Goal: Transaction & Acquisition: Purchase product/service

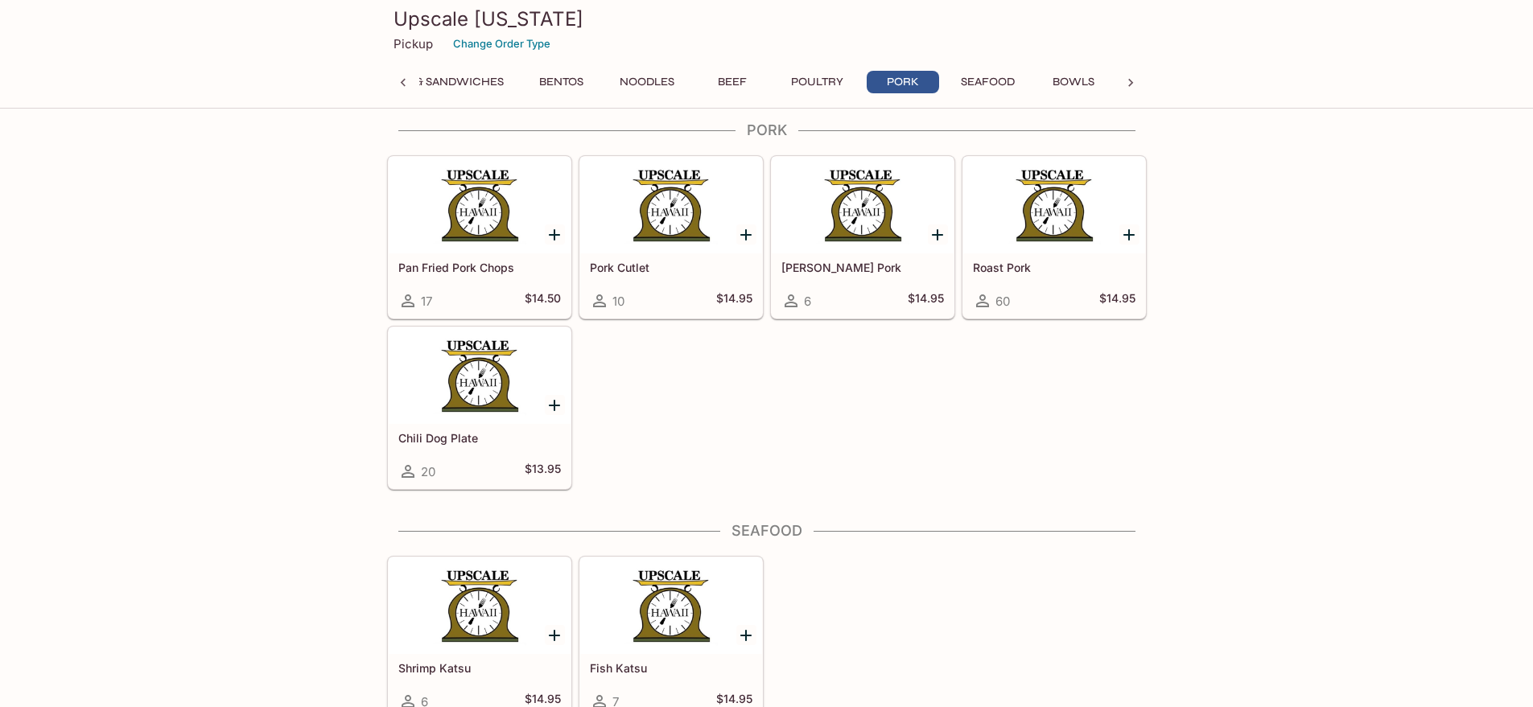
scroll to position [4543, 0]
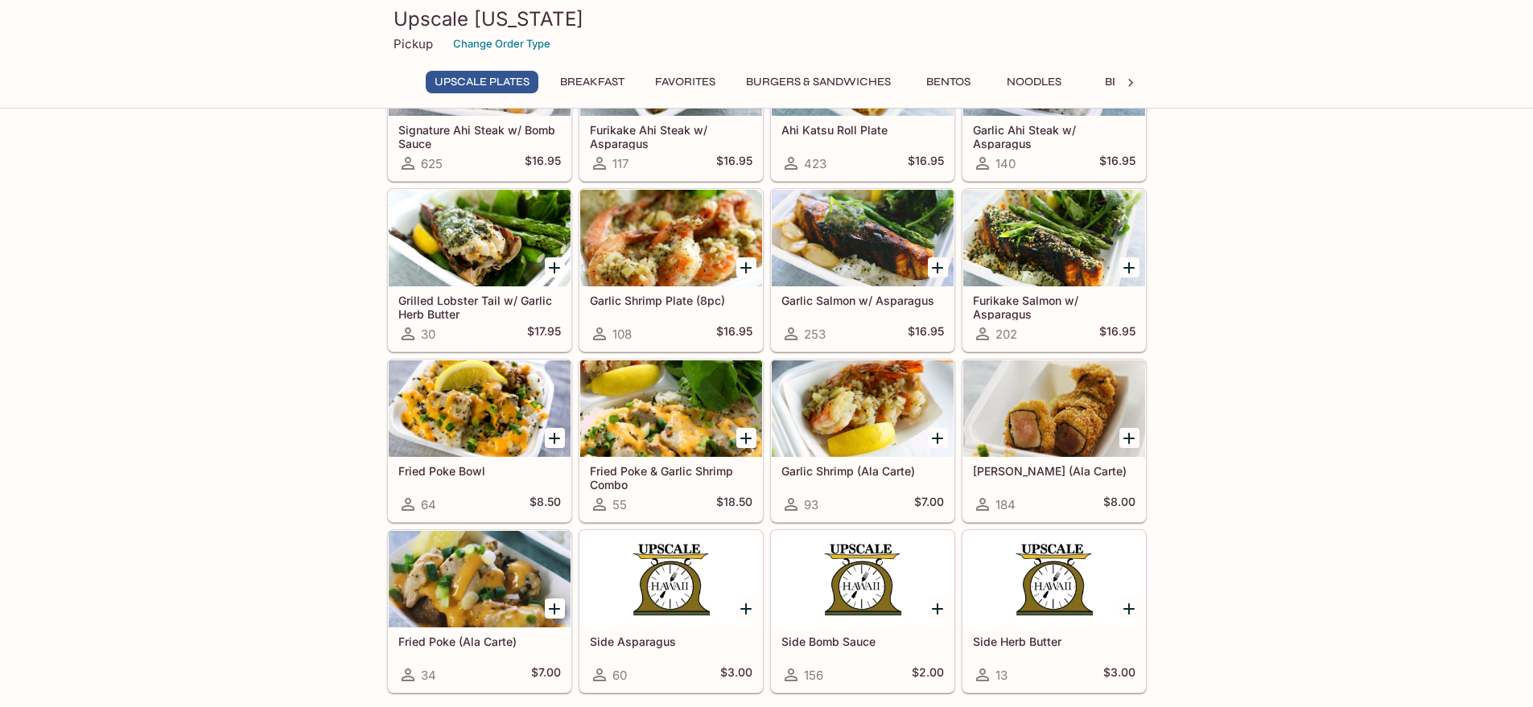
scroll to position [402, 0]
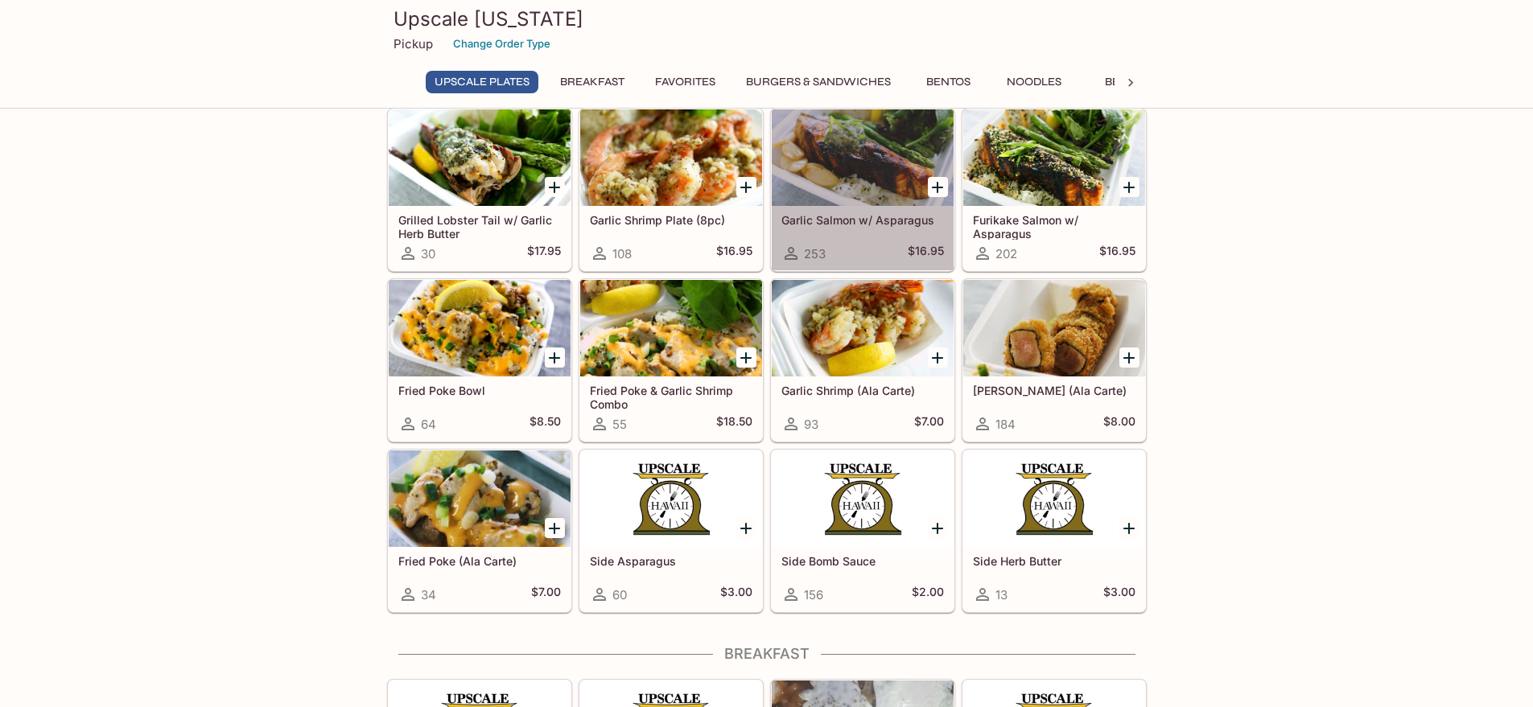
click at [870, 220] on h5 "Garlic Salmon w/ Asparagus" at bounding box center [862, 220] width 163 height 14
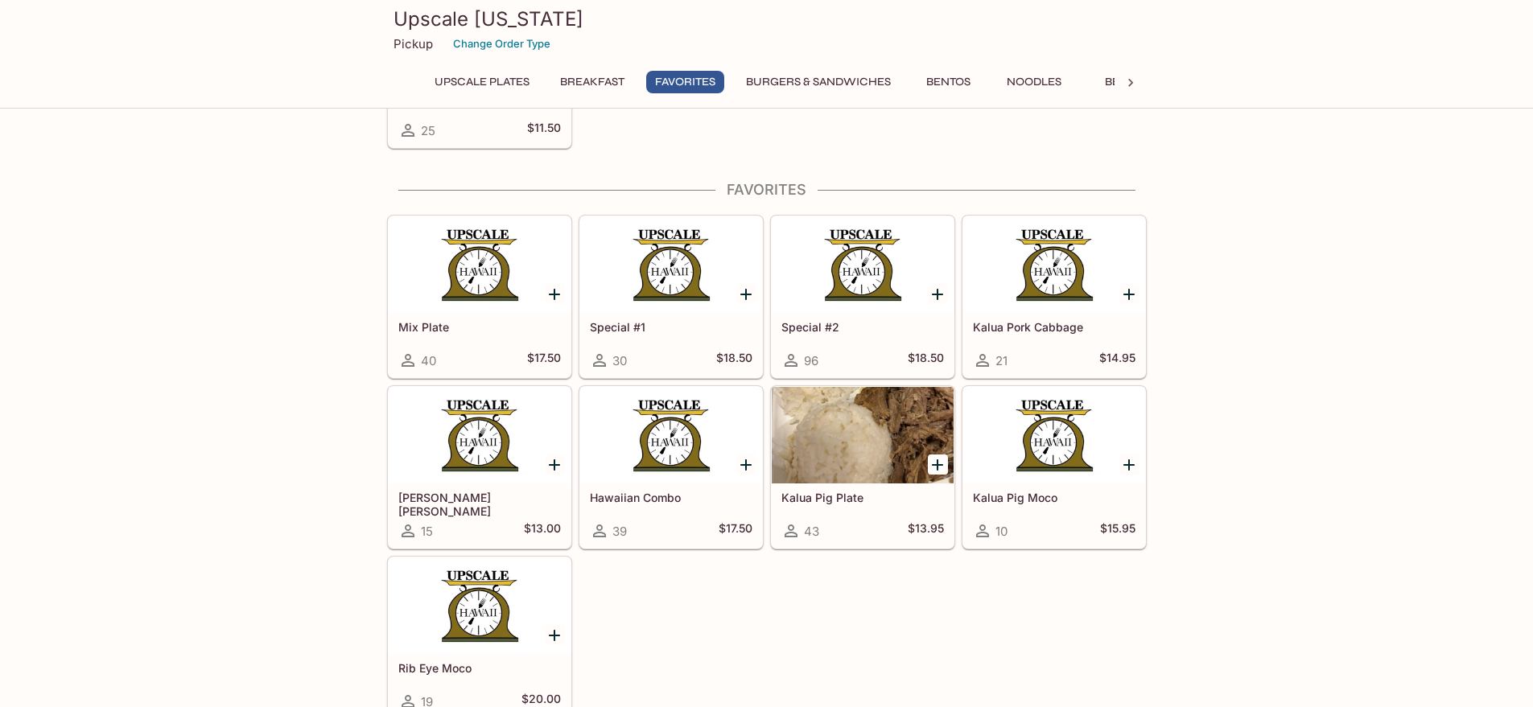
scroll to position [1690, 0]
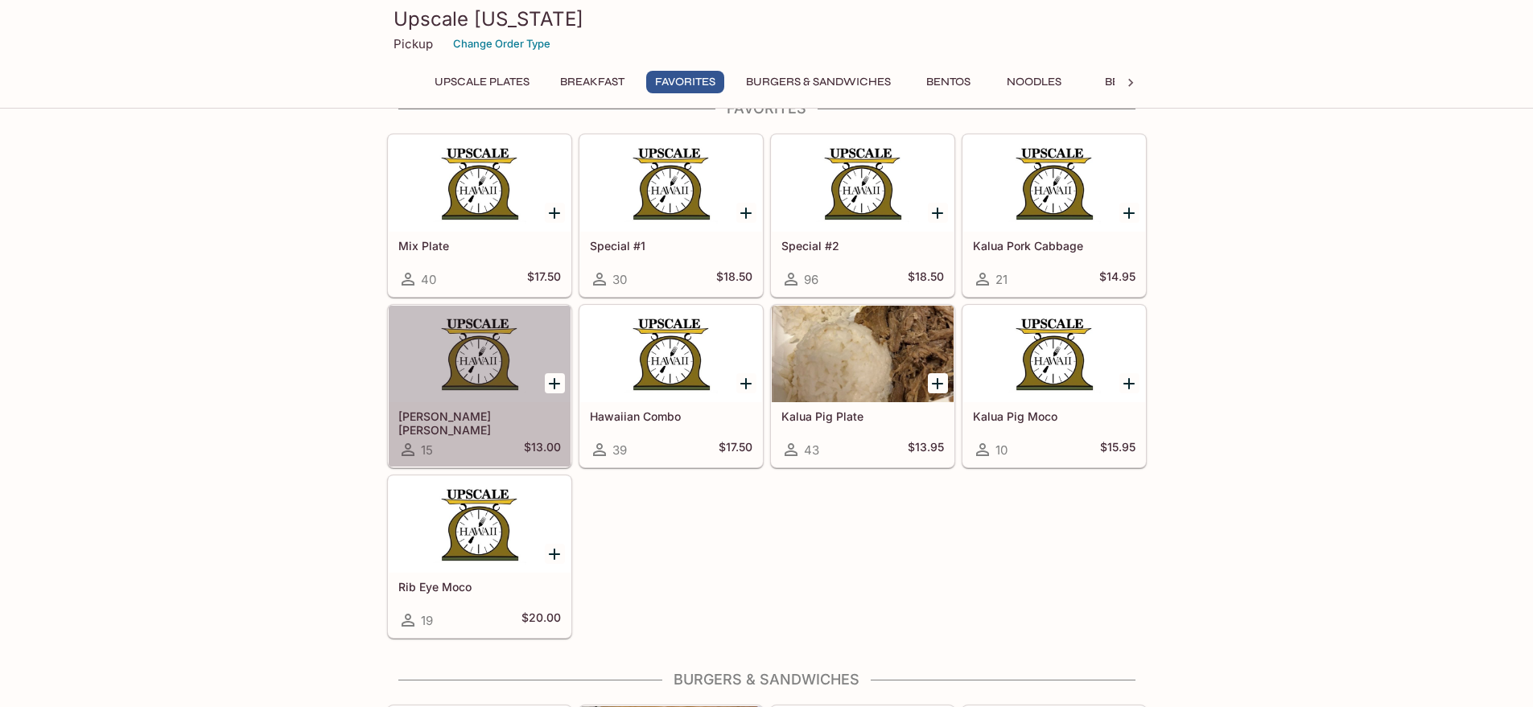
click at [520, 414] on h5 "[PERSON_NAME] [PERSON_NAME]" at bounding box center [479, 423] width 163 height 27
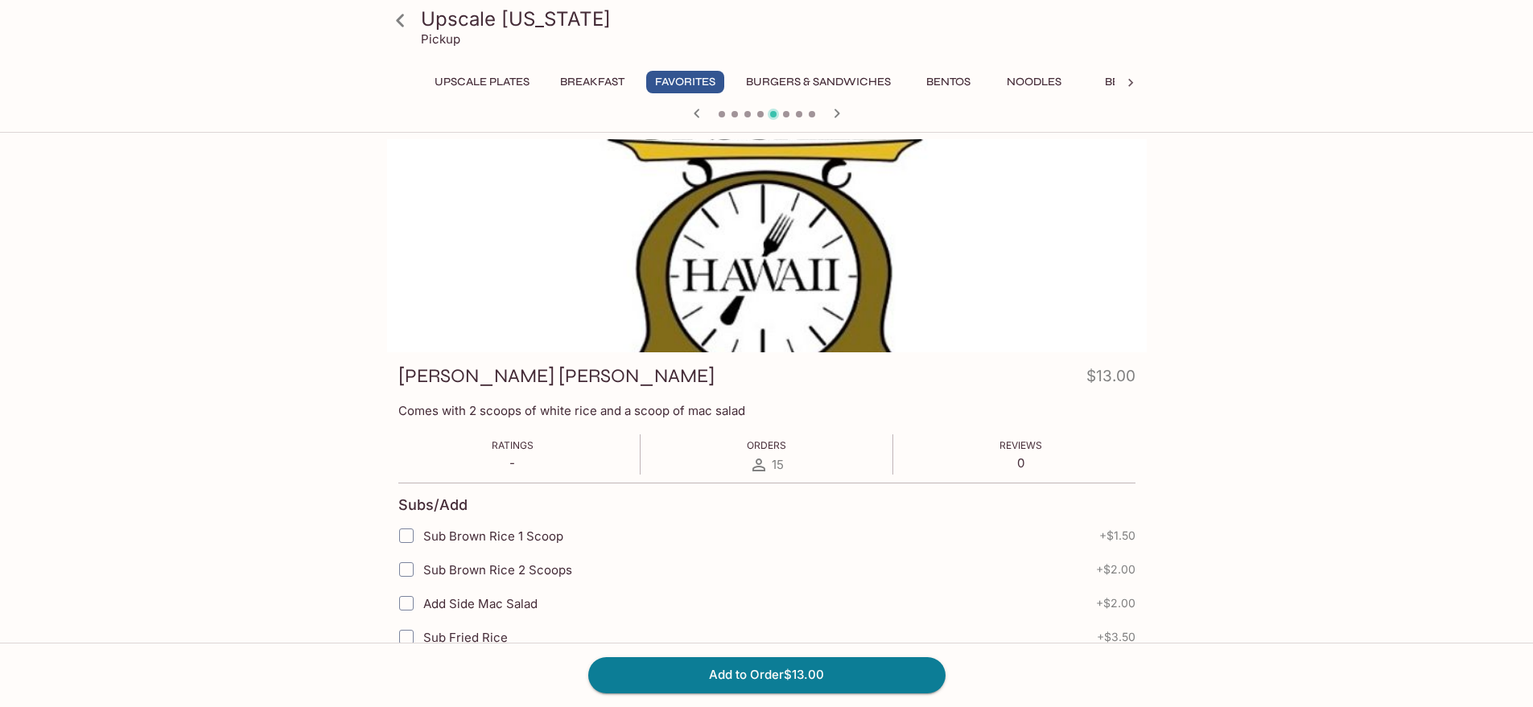
click at [398, 26] on icon at bounding box center [400, 20] width 28 height 28
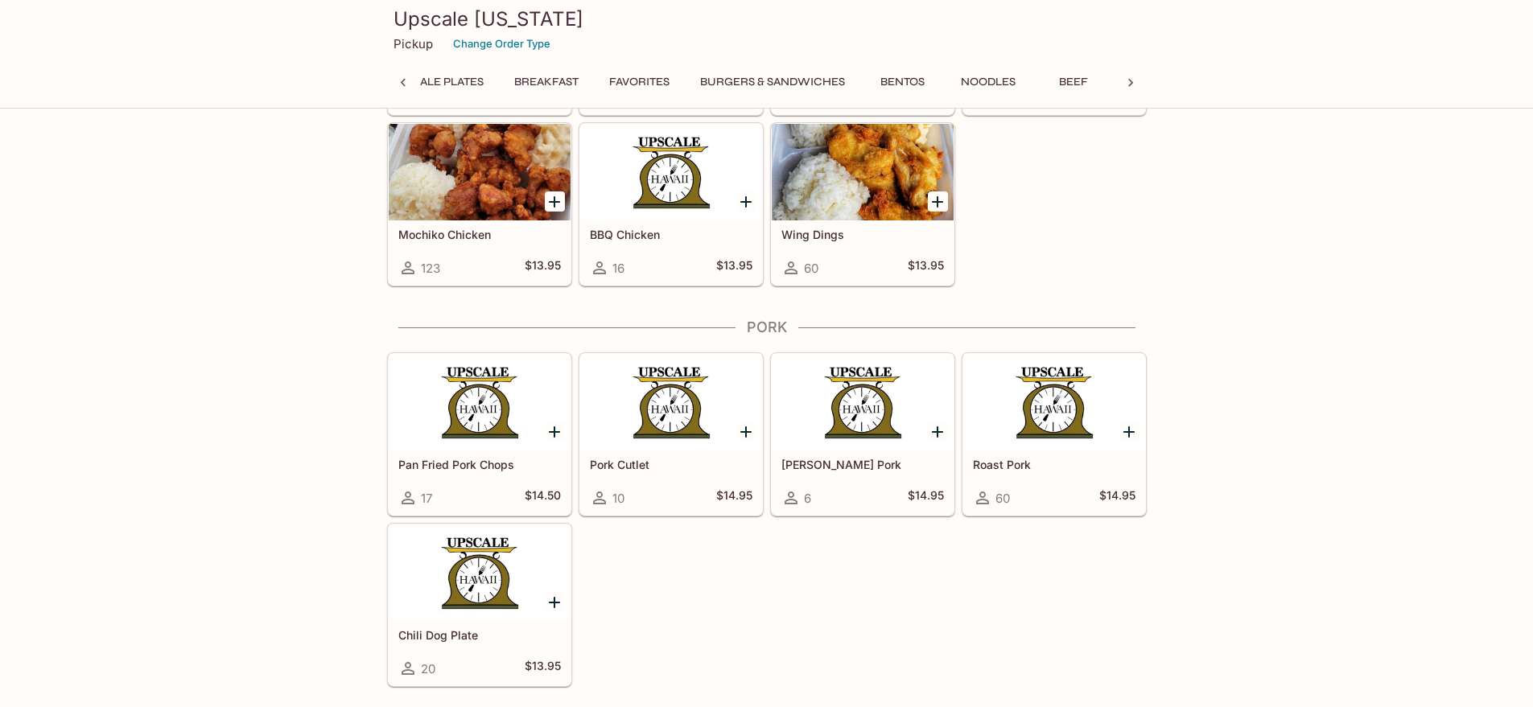
scroll to position [0, 131]
